Goal: Task Accomplishment & Management: Manage account settings

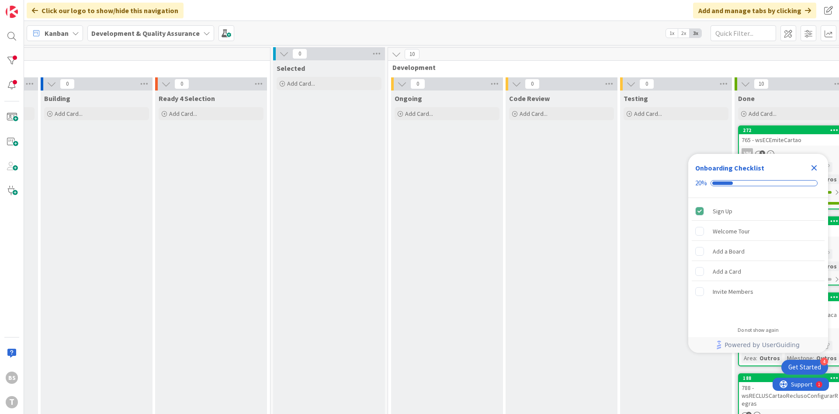
scroll to position [0, 165]
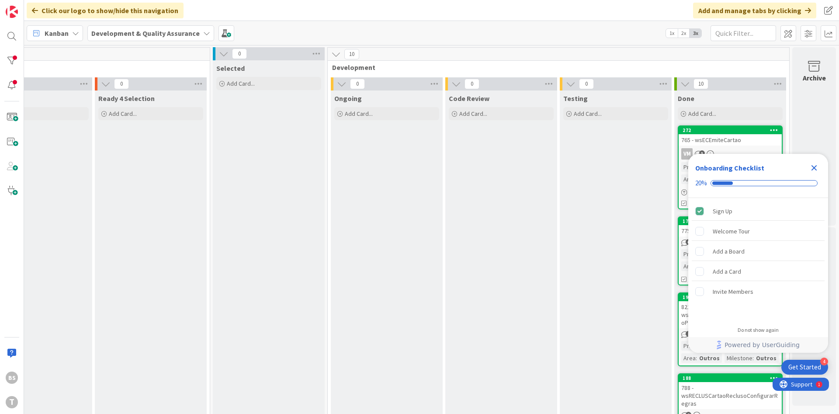
click at [817, 170] on icon "Close Checklist" at bounding box center [814, 168] width 6 height 6
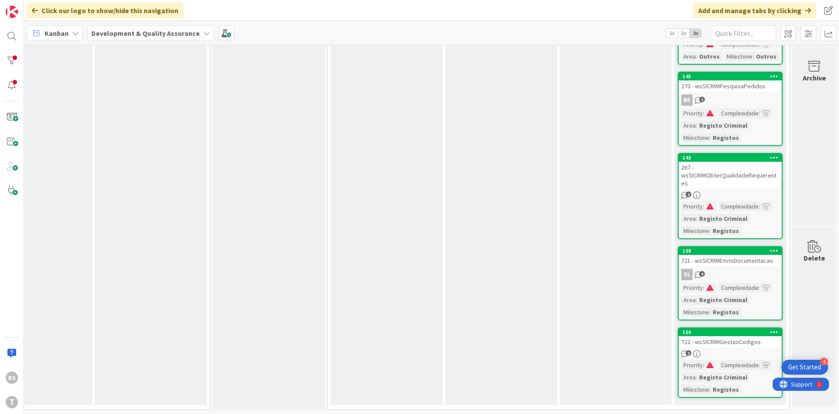
scroll to position [228, 165]
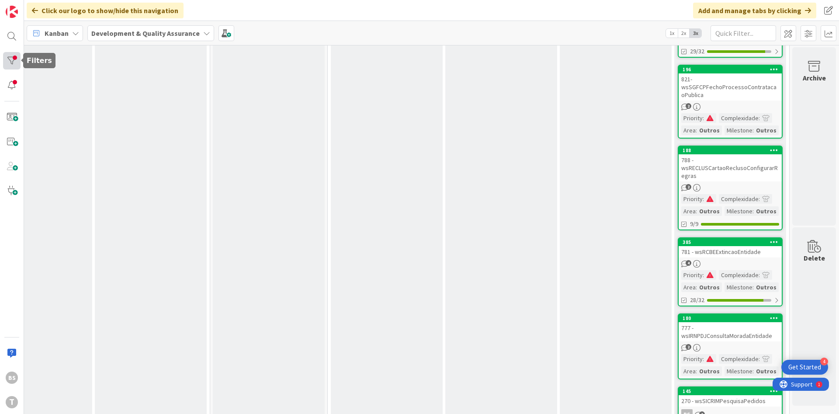
click at [15, 57] on div at bounding box center [11, 60] width 17 height 17
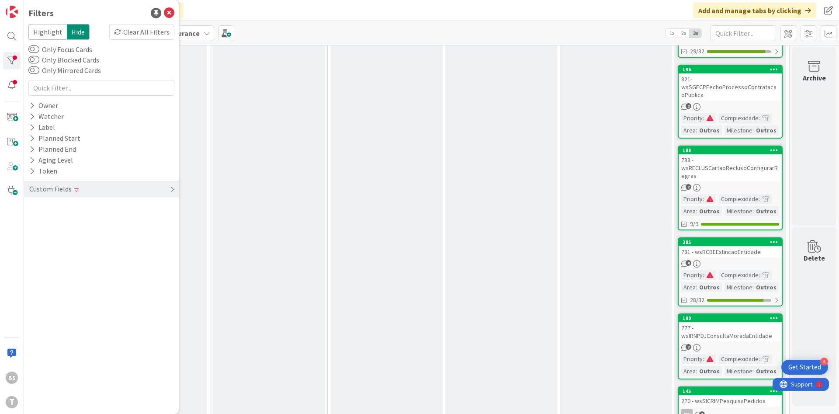
click at [81, 191] on div "Custom Fields" at bounding box center [101, 189] width 155 height 16
click at [71, 211] on div "Priority Clear" at bounding box center [101, 206] width 155 height 11
click at [34, 219] on icon at bounding box center [34, 220] width 6 height 6
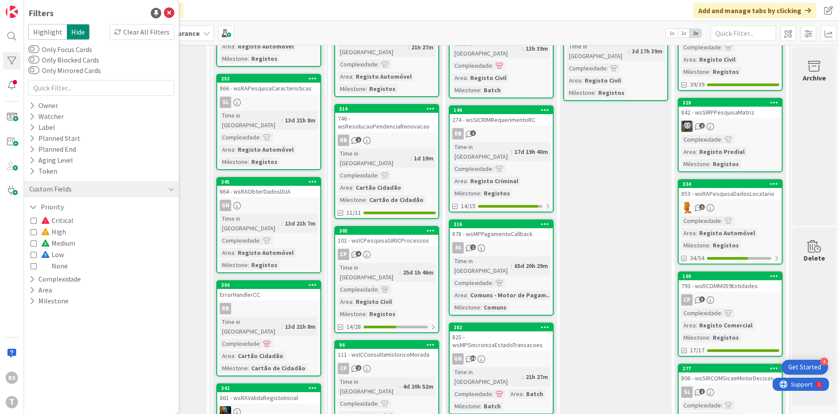
click at [33, 228] on button "High" at bounding box center [48, 231] width 35 height 11
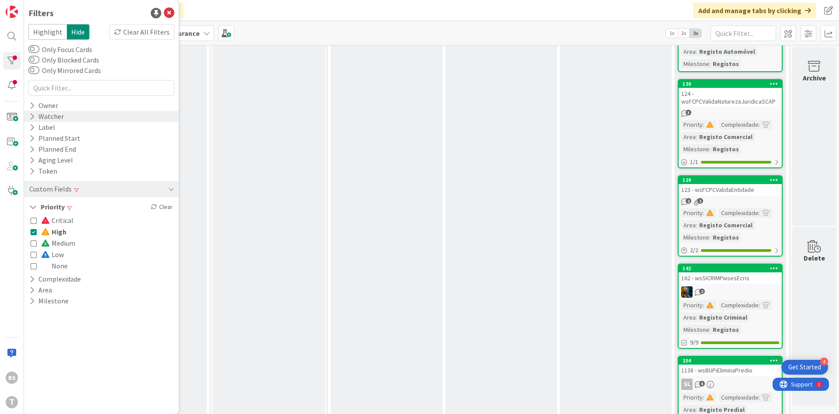
click at [80, 121] on div "Watcher" at bounding box center [101, 116] width 155 height 11
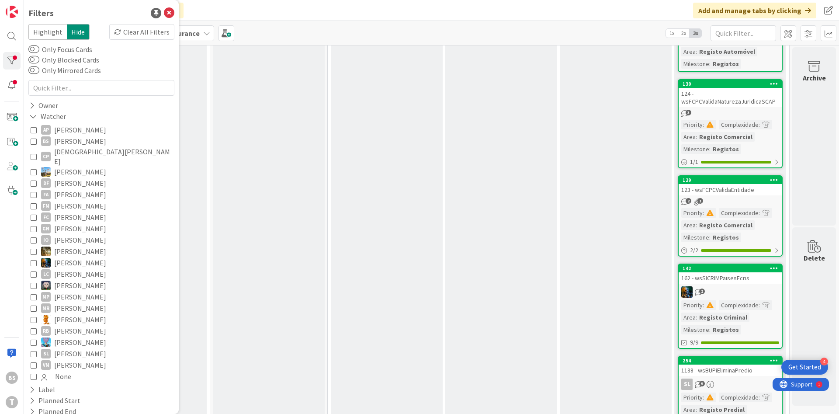
click at [36, 142] on button "BS [PERSON_NAME]" at bounding box center [102, 140] width 142 height 11
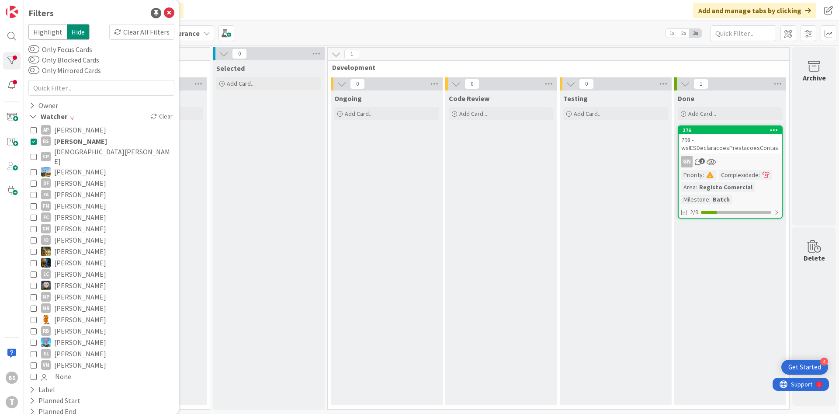
click at [745, 153] on link "276 798 - wsIESDeclaracoesPrestacoesContas GN 1 Priority : Complexidade : Area …" at bounding box center [730, 171] width 105 height 93
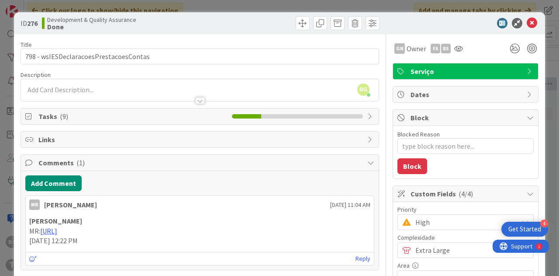
type textarea "x"
